Goal: Task Accomplishment & Management: Complete application form

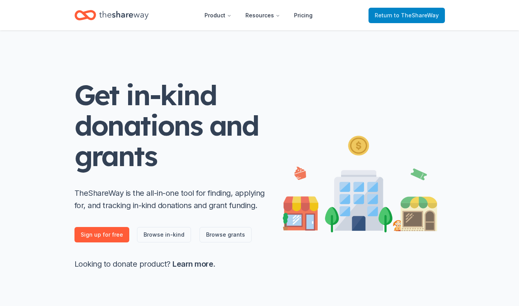
click at [399, 16] on span "to TheShareWay" at bounding box center [416, 15] width 45 height 7
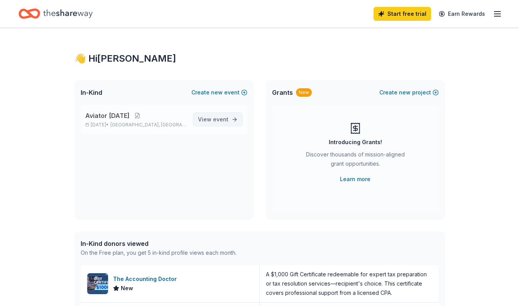
click at [223, 119] on span "event" at bounding box center [220, 119] width 15 height 7
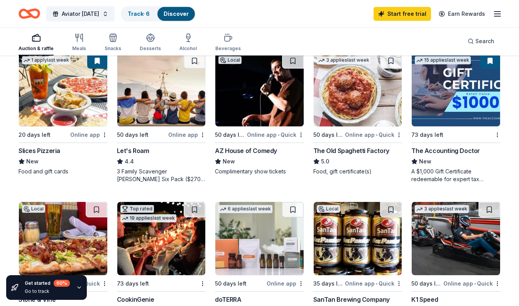
scroll to position [390, 0]
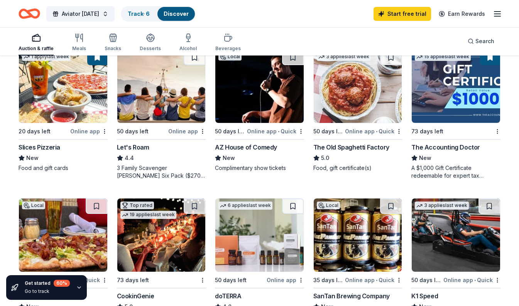
click at [151, 129] on div "50 days left" at bounding box center [142, 132] width 50 height 10
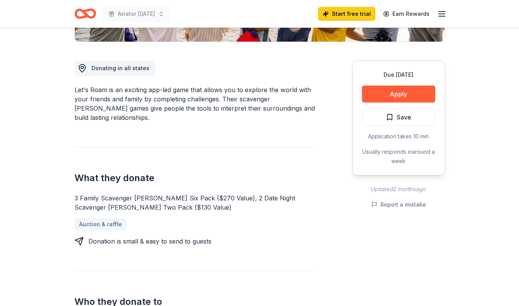
scroll to position [194, 0]
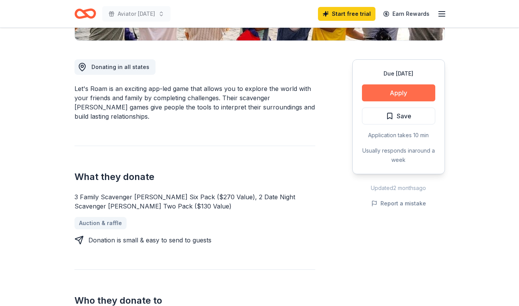
click at [390, 99] on button "Apply" at bounding box center [398, 92] width 73 height 17
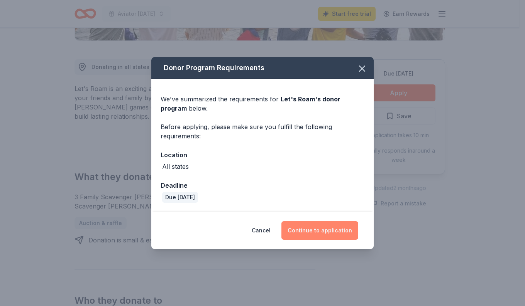
click at [311, 231] on button "Continue to application" at bounding box center [319, 230] width 77 height 19
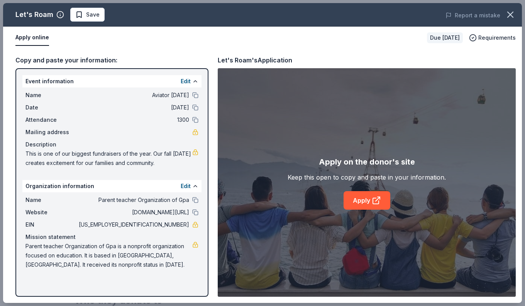
click at [516, 20] on button "button" at bounding box center [510, 14] width 17 height 17
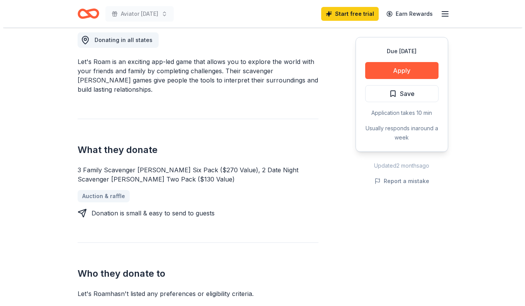
scroll to position [217, 0]
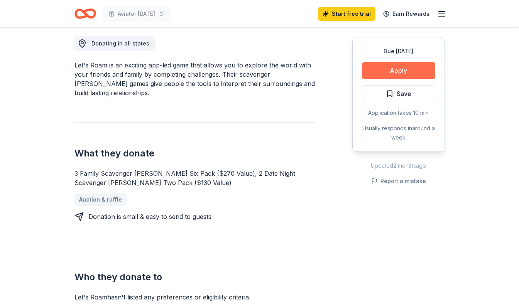
click at [386, 73] on button "Apply" at bounding box center [398, 70] width 73 height 17
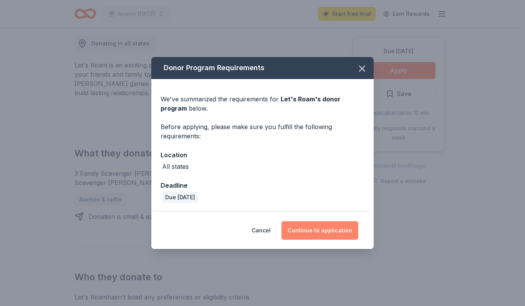
click at [316, 236] on button "Continue to application" at bounding box center [319, 230] width 77 height 19
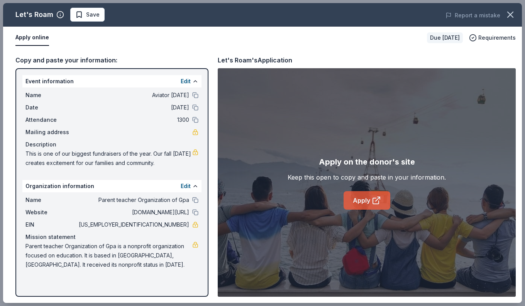
click at [364, 199] on link "Apply" at bounding box center [366, 200] width 47 height 19
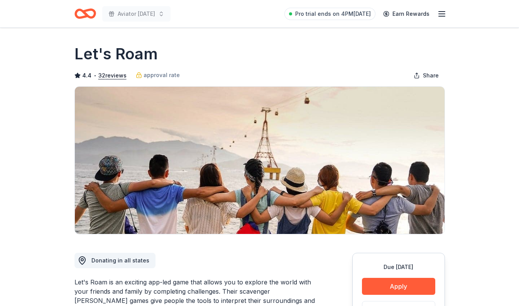
click at [86, 15] on icon "Home" at bounding box center [89, 14] width 12 height 8
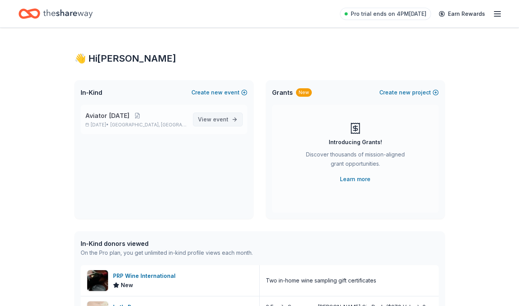
click at [217, 120] on span "event" at bounding box center [220, 119] width 15 height 7
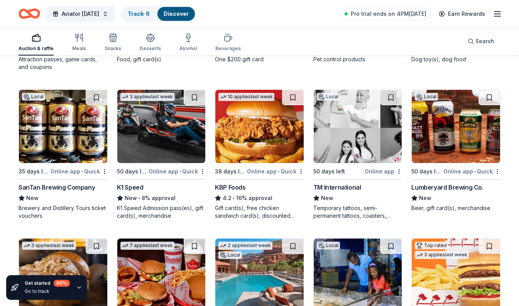
scroll to position [652, 0]
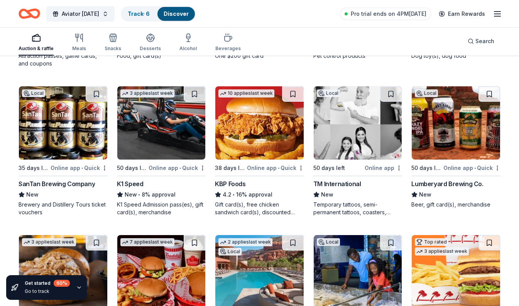
click at [37, 182] on div "SanTan Brewing Company" at bounding box center [57, 183] width 76 height 9
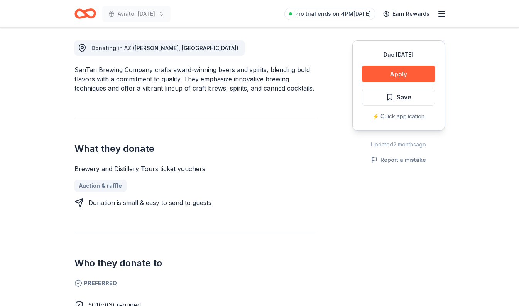
scroll to position [210, 0]
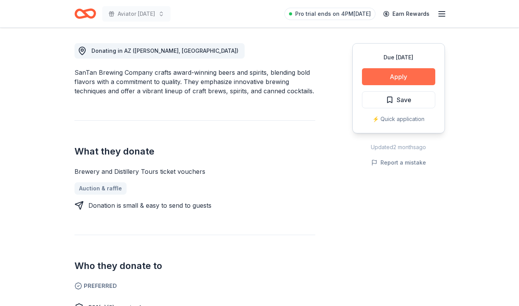
click at [388, 76] on button "Apply" at bounding box center [398, 76] width 73 height 17
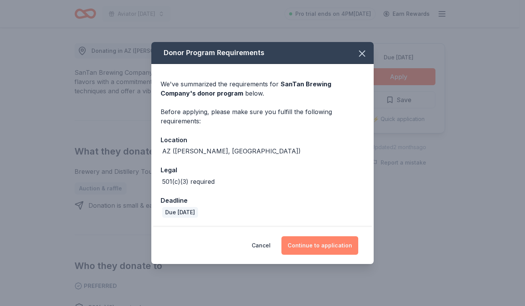
click at [309, 247] on button "Continue to application" at bounding box center [319, 246] width 77 height 19
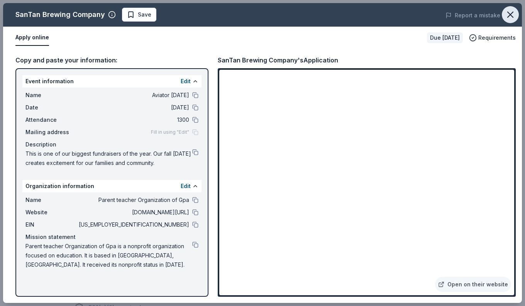
click at [515, 12] on icon "button" at bounding box center [510, 14] width 11 height 11
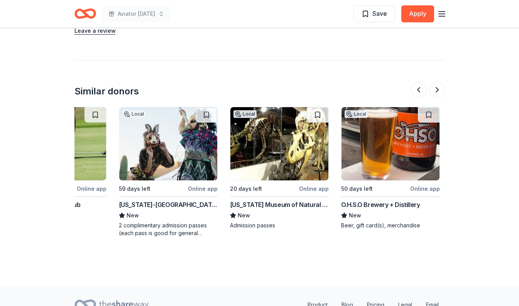
scroll to position [0, 512]
click at [153, 204] on div "Arizona-Sonora Desert Museum" at bounding box center [167, 204] width 99 height 9
click at [261, 173] on img at bounding box center [279, 143] width 98 height 73
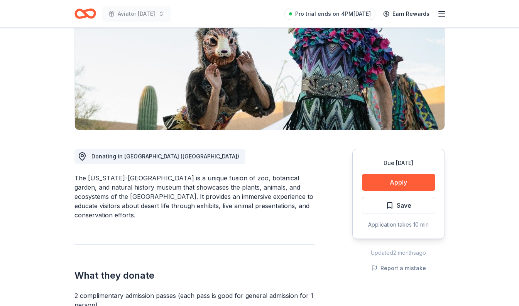
scroll to position [103, 0]
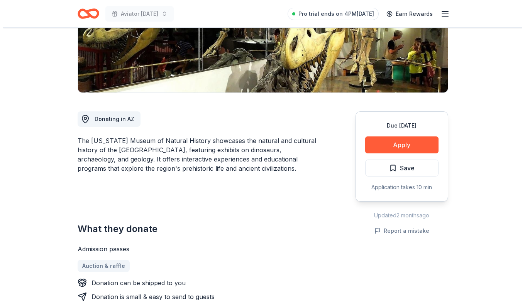
scroll to position [140, 0]
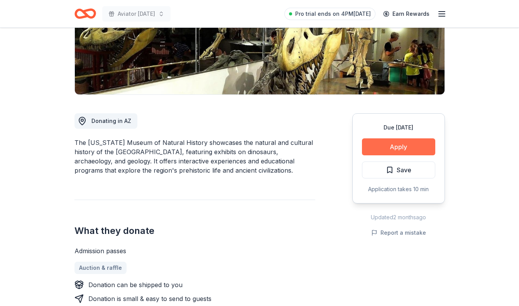
click at [405, 145] on button "Apply" at bounding box center [398, 147] width 73 height 17
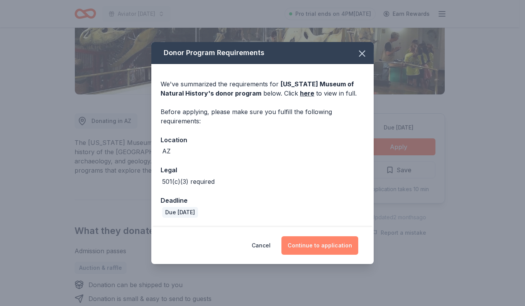
click at [329, 251] on button "Continue to application" at bounding box center [319, 246] width 77 height 19
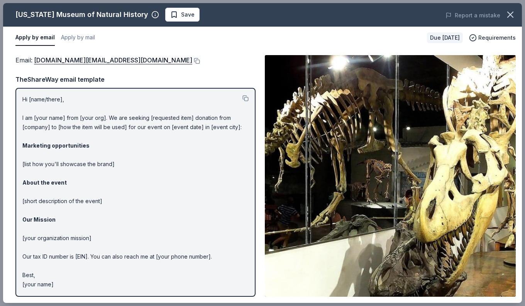
drag, startPoint x: 22, startPoint y: 100, endPoint x: 57, endPoint y: 129, distance: 45.2
click at [57, 129] on div "Hi [name/there], I am [your name] from [your org]. We are seeking [requested it…" at bounding box center [135, 192] width 240 height 209
click at [247, 98] on button at bounding box center [245, 98] width 6 height 6
click at [192, 61] on button at bounding box center [196, 61] width 8 height 6
